Goal: Information Seeking & Learning: Learn about a topic

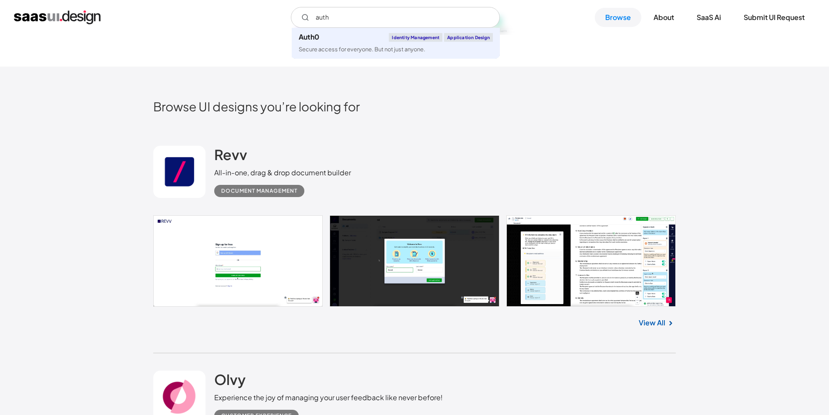
scroll to position [178, 0]
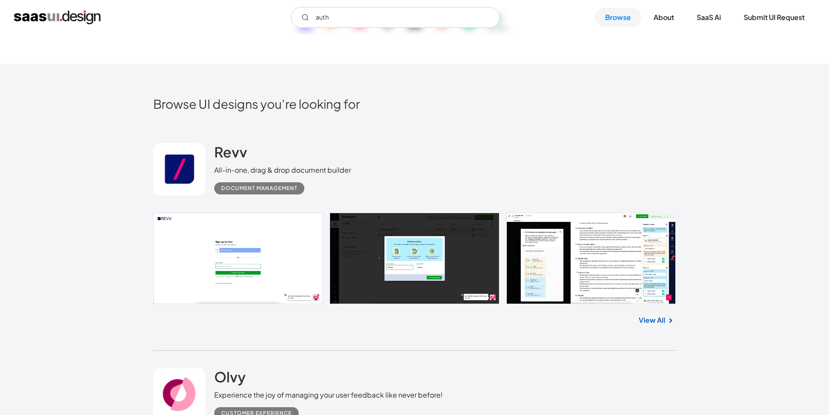
click at [264, 271] on link at bounding box center [414, 259] width 522 height 92
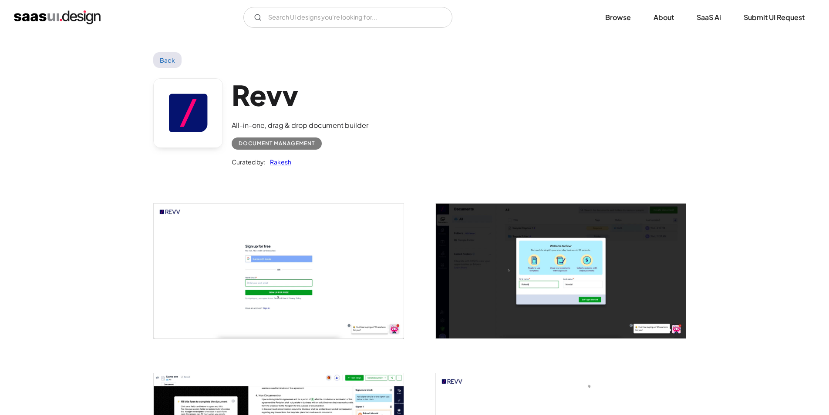
click at [259, 280] on img "open lightbox" at bounding box center [279, 271] width 250 height 135
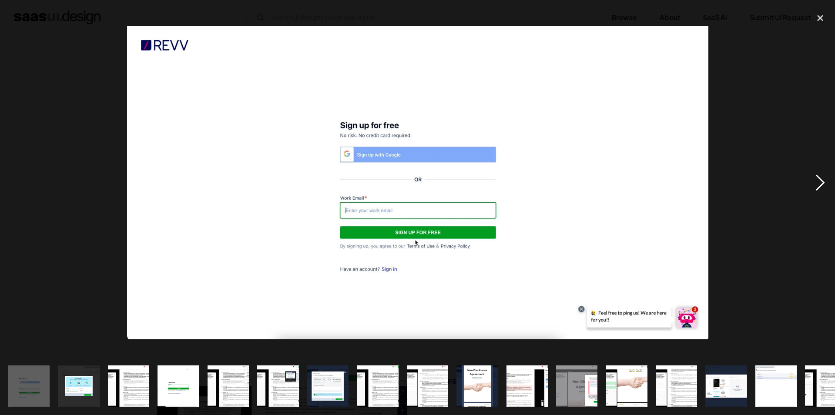
click at [823, 184] on div "next image" at bounding box center [821, 182] width 30 height 349
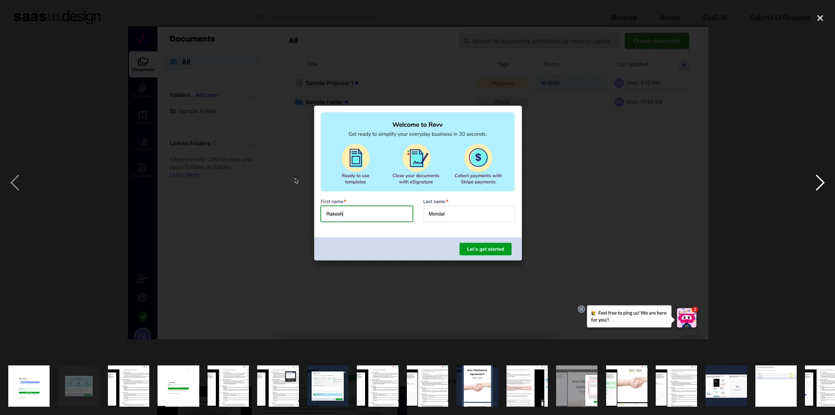
click at [815, 187] on div "next image" at bounding box center [821, 182] width 30 height 349
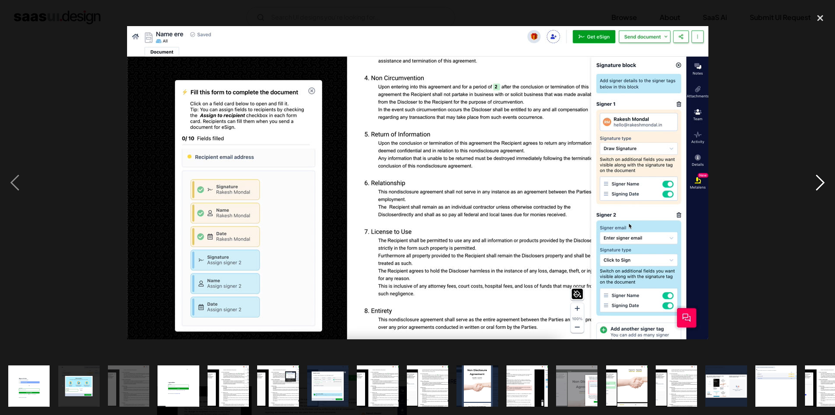
click at [815, 187] on div "next image" at bounding box center [821, 182] width 30 height 349
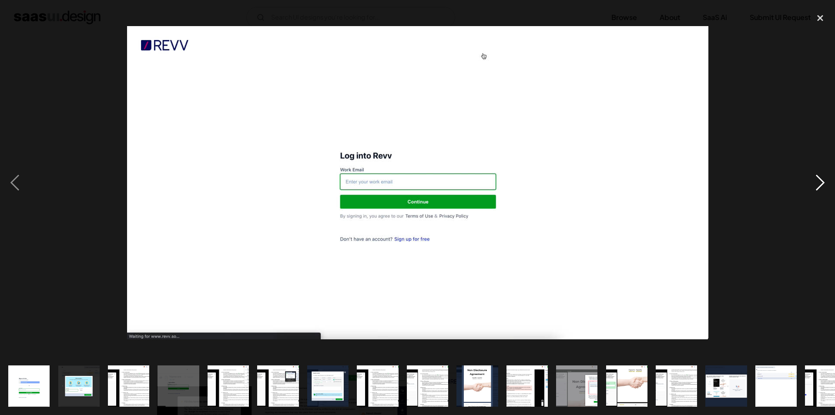
click at [815, 187] on div "next image" at bounding box center [821, 182] width 30 height 349
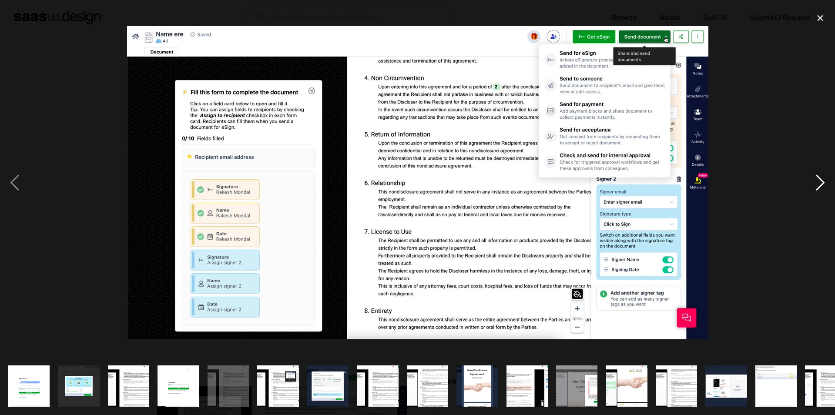
click at [815, 187] on div "next image" at bounding box center [821, 182] width 30 height 349
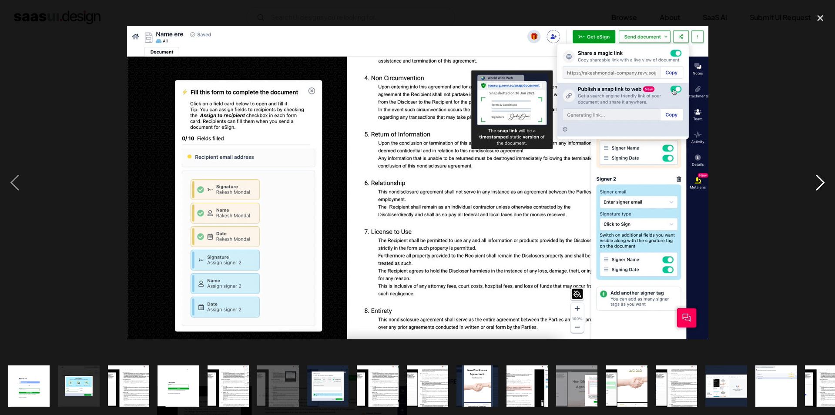
click at [815, 187] on div "next image" at bounding box center [821, 182] width 30 height 349
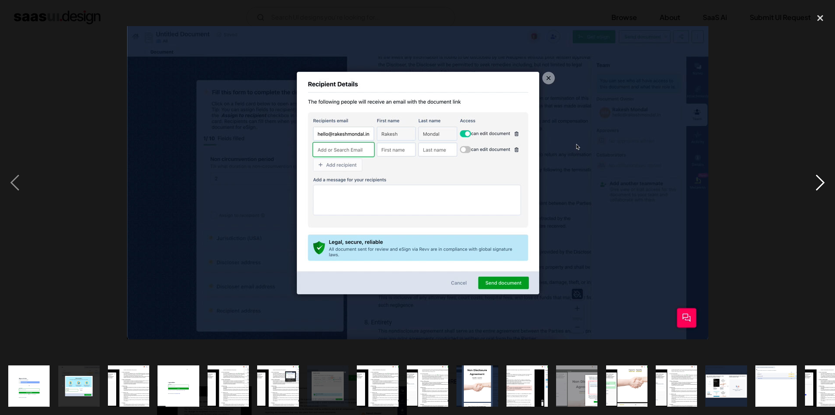
click at [815, 187] on div "next image" at bounding box center [821, 182] width 30 height 349
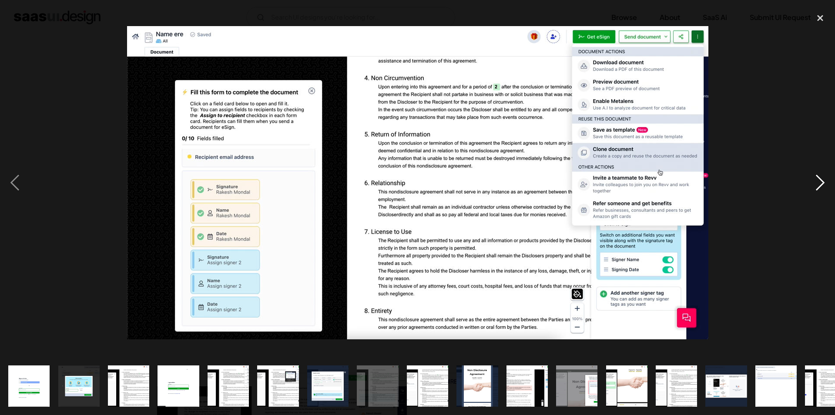
click at [819, 186] on div "next image" at bounding box center [821, 182] width 30 height 349
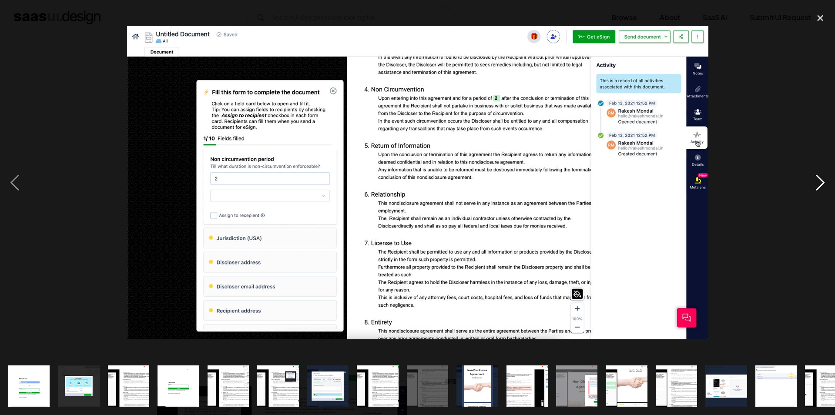
click at [818, 187] on div "next image" at bounding box center [821, 182] width 30 height 349
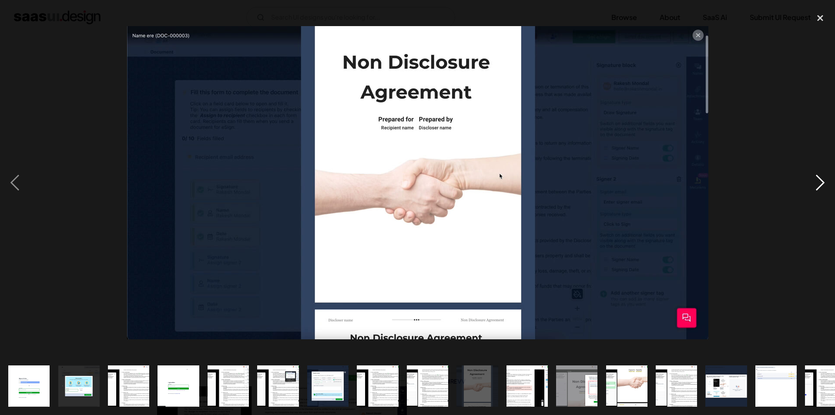
click at [818, 187] on div "next image" at bounding box center [821, 182] width 30 height 349
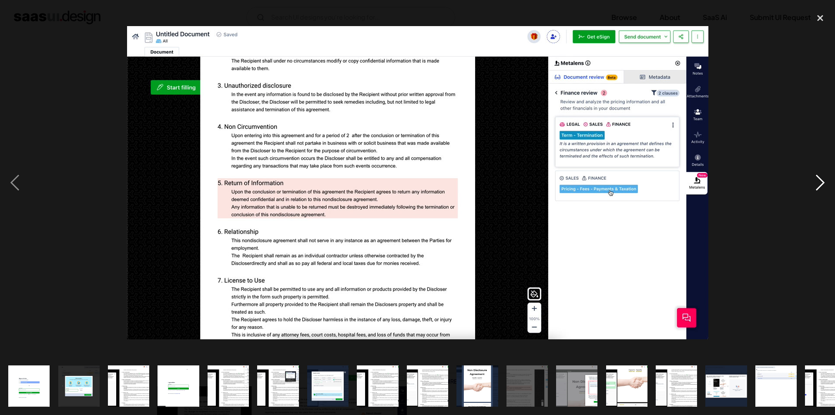
click at [816, 188] on div "next image" at bounding box center [821, 182] width 30 height 349
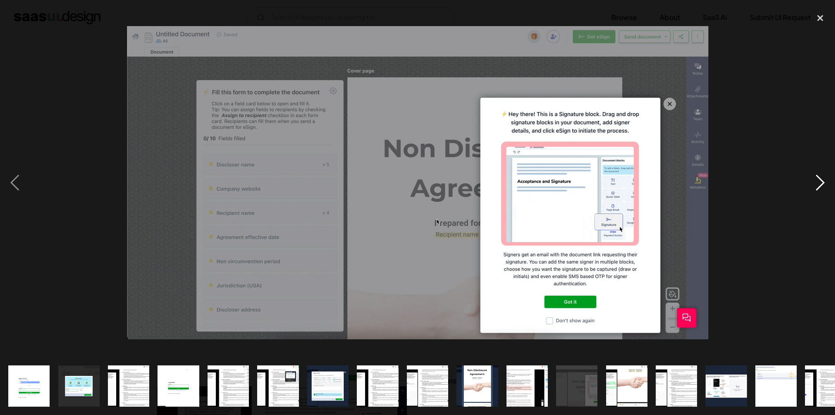
click at [816, 188] on div "next image" at bounding box center [821, 182] width 30 height 349
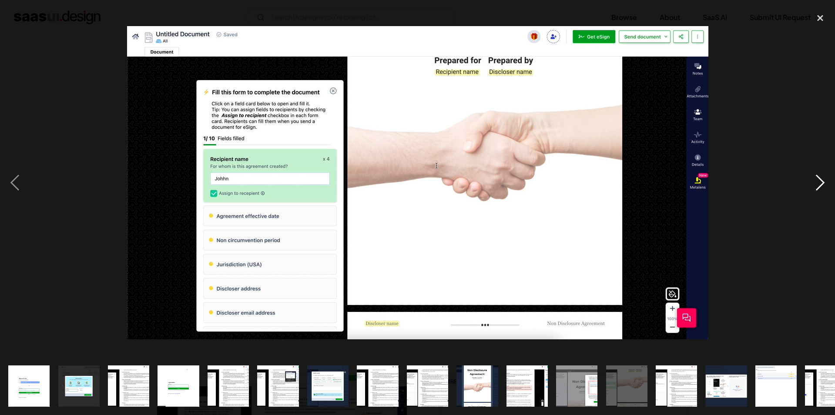
click at [816, 188] on div "next image" at bounding box center [821, 182] width 30 height 349
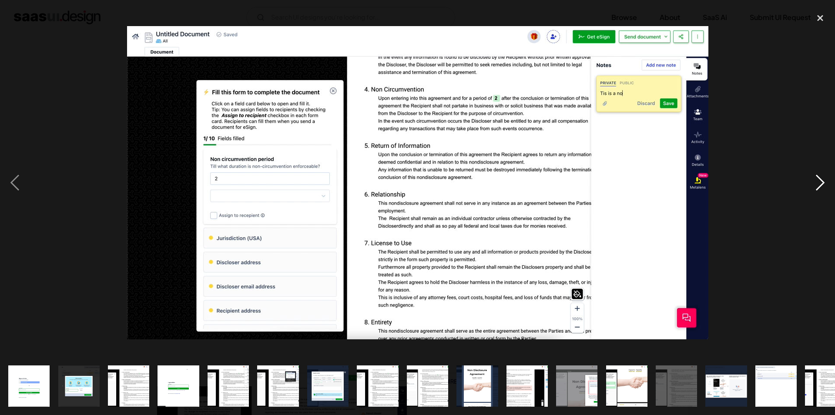
click at [816, 188] on div "next image" at bounding box center [821, 182] width 30 height 349
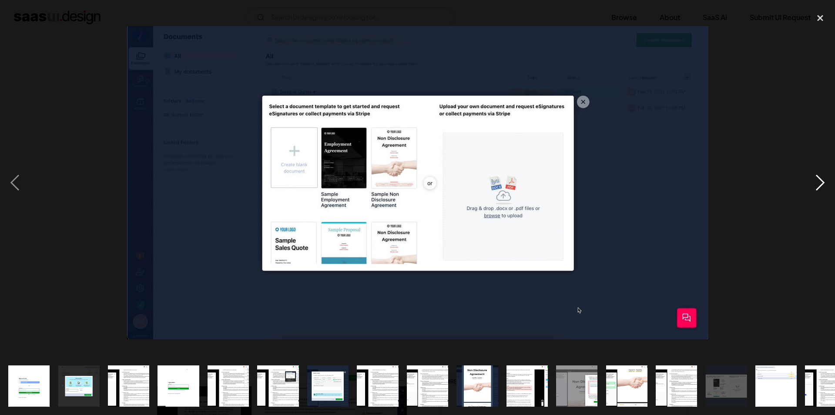
click at [816, 188] on div "next image" at bounding box center [821, 182] width 30 height 349
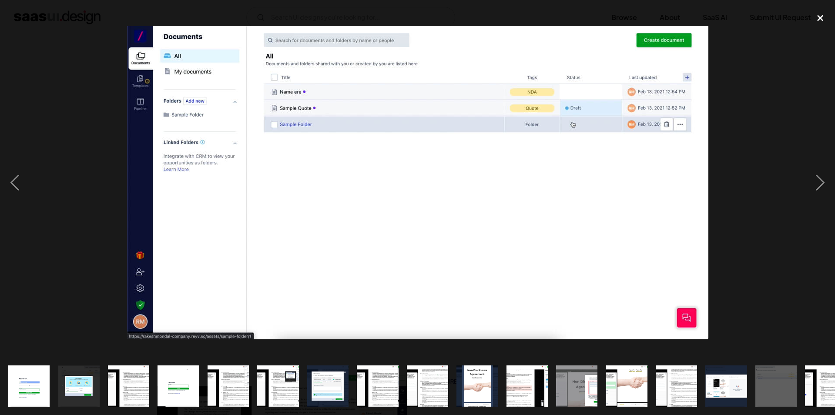
click at [816, 21] on div "close lightbox" at bounding box center [821, 17] width 30 height 19
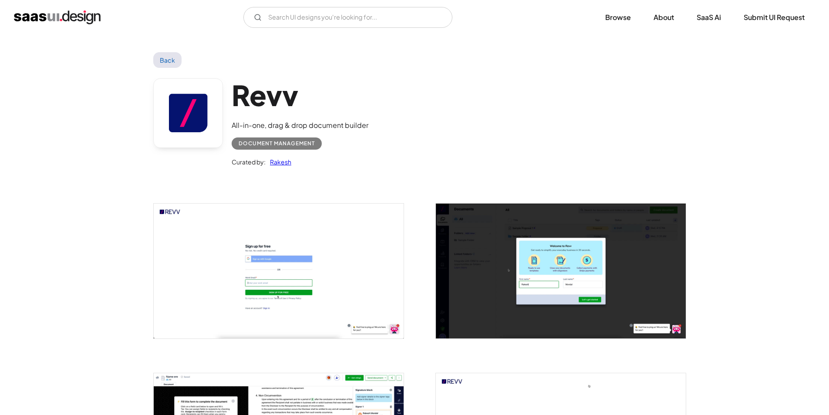
click at [340, 5] on div "V7 Labs Gen AI Application Design Best-in-class data labeling tool. GenAI Close…" at bounding box center [414, 17] width 829 height 35
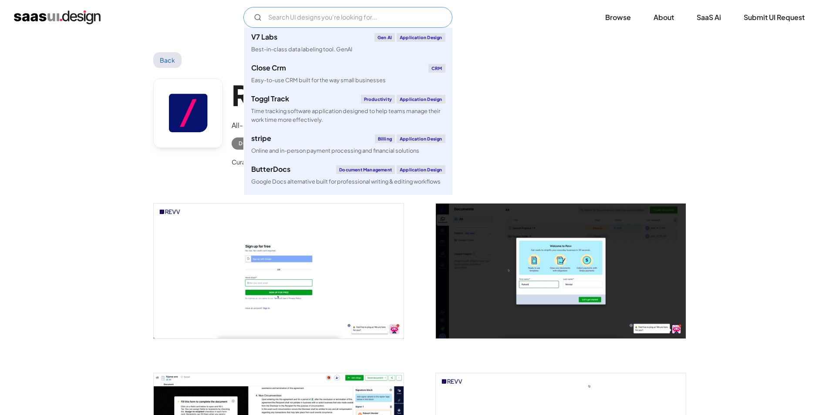
click at [338, 17] on input "Email Form" at bounding box center [347, 17] width 209 height 21
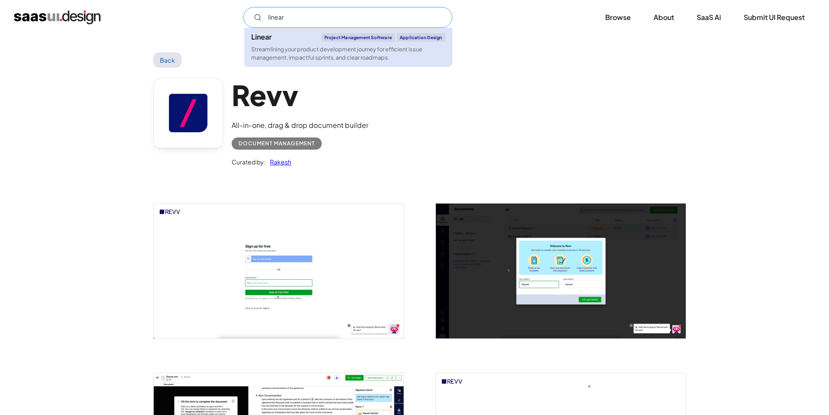
click at [310, 50] on div "Streamlining your product development journey for efficient issue management, i…" at bounding box center [348, 53] width 194 height 17
type input "linear"
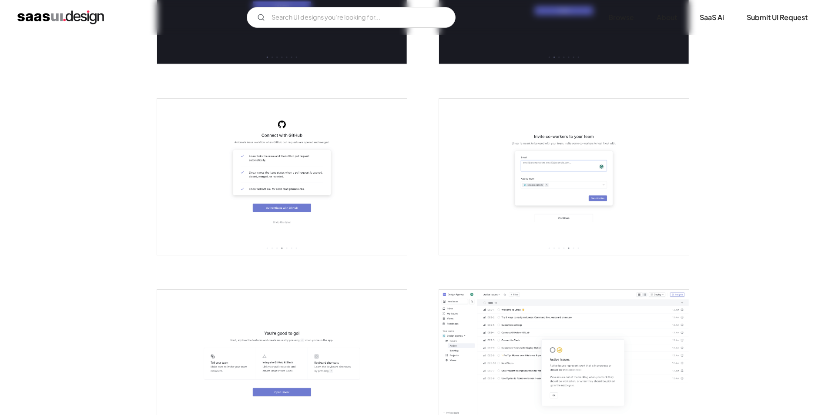
scroll to position [840, 0]
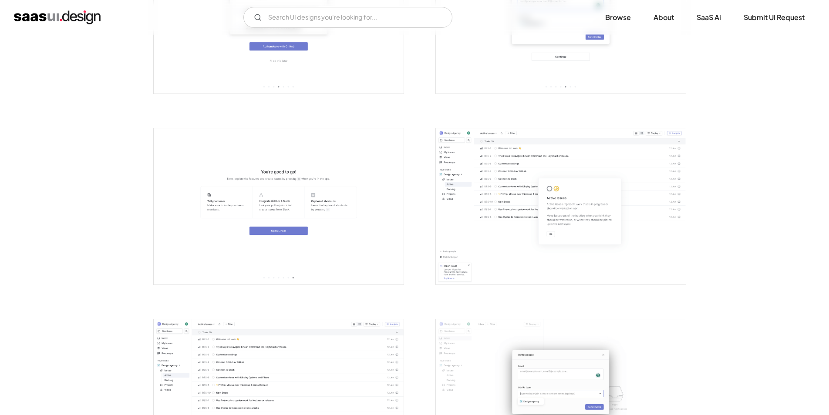
click at [498, 222] on img "open lightbox" at bounding box center [561, 206] width 250 height 156
